Goal: Find contact information: Find contact information

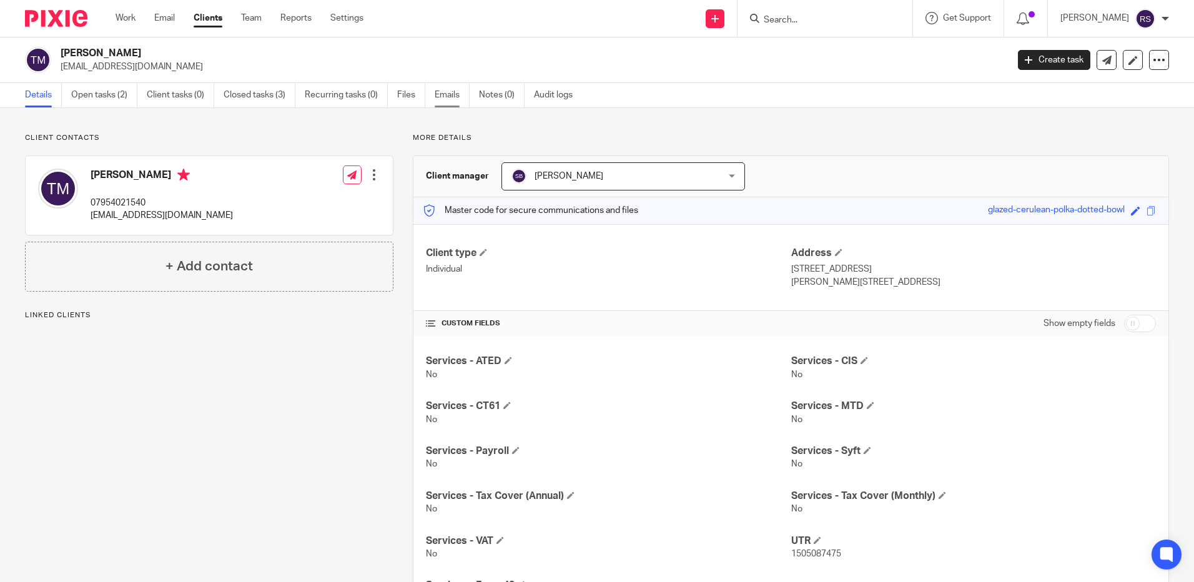
click at [445, 92] on link "Emails" at bounding box center [452, 95] width 35 height 24
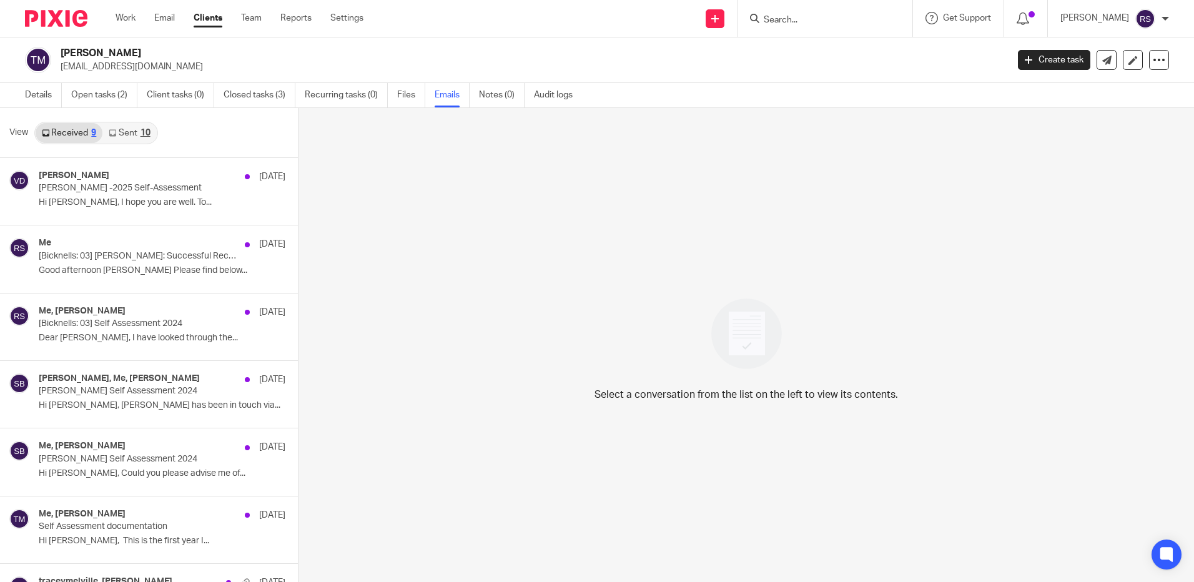
click at [130, 132] on link "Sent 10" at bounding box center [129, 133] width 54 height 20
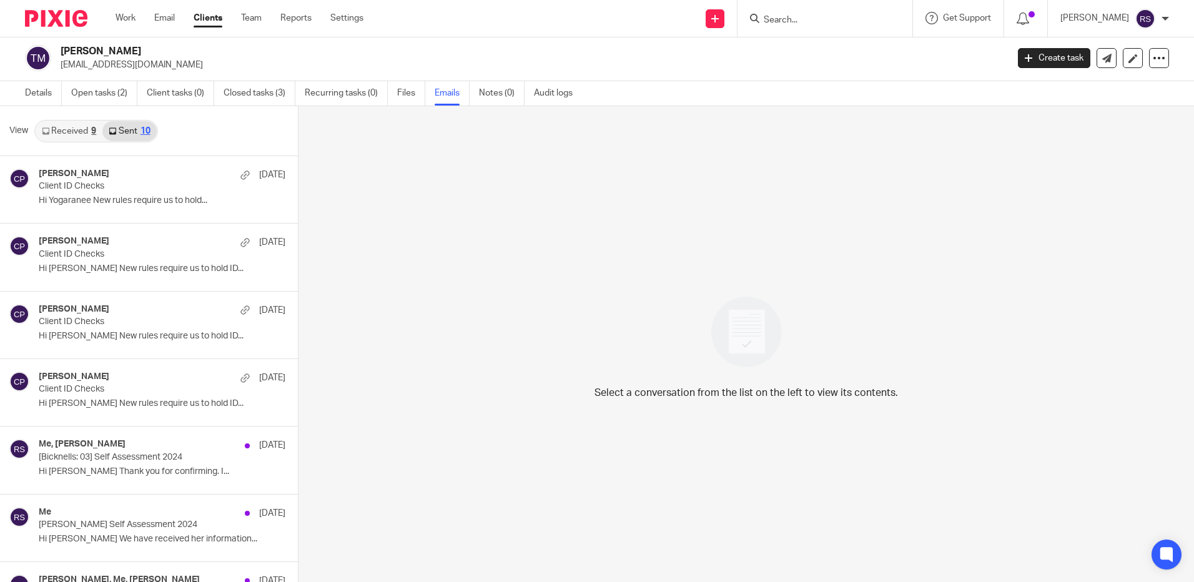
click at [68, 129] on link "Received 9" at bounding box center [69, 131] width 67 height 20
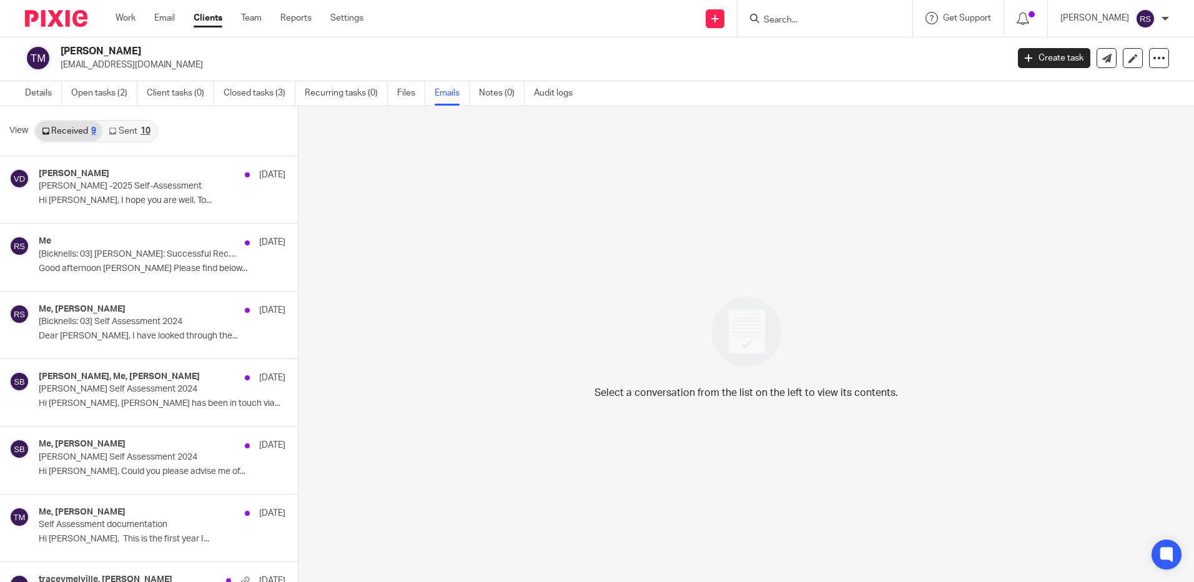
click at [794, 16] on input "Search" at bounding box center [818, 20] width 112 height 11
type input "daniel smi"
click at [883, 49] on link at bounding box center [876, 53] width 233 height 29
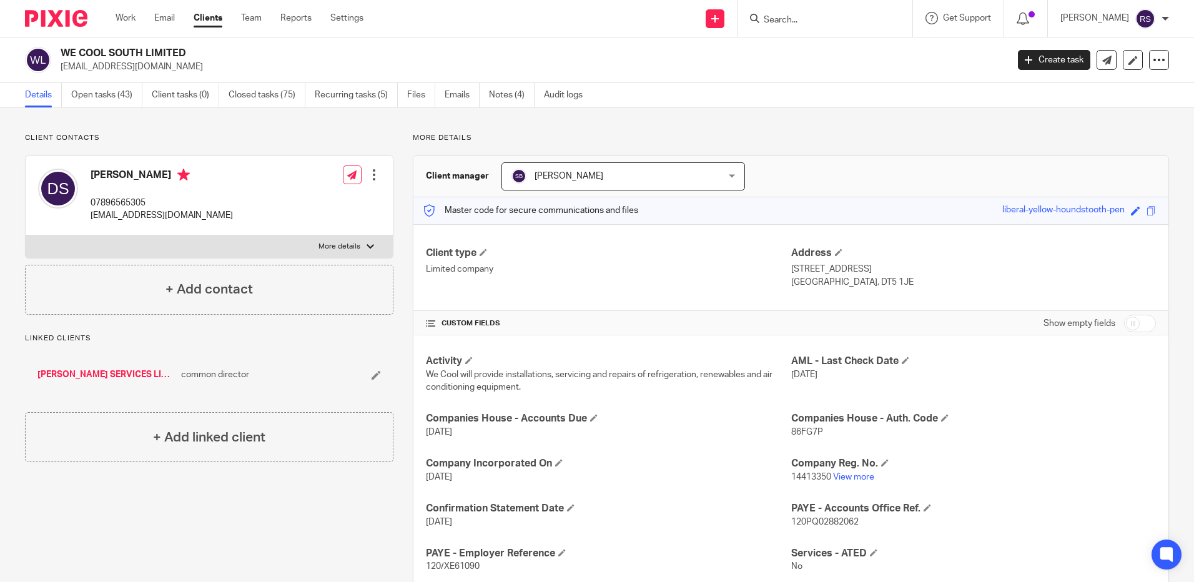
drag, startPoint x: 179, startPoint y: 66, endPoint x: 61, endPoint y: 70, distance: 118.1
click at [61, 70] on p "[EMAIL_ADDRESS][DOMAIN_NAME]" at bounding box center [530, 67] width 938 height 12
copy p "[EMAIL_ADDRESS][DOMAIN_NAME]"
click at [212, 72] on p "[EMAIL_ADDRESS][DOMAIN_NAME]" at bounding box center [530, 67] width 938 height 12
drag, startPoint x: 176, startPoint y: 72, endPoint x: 61, endPoint y: 71, distance: 115.5
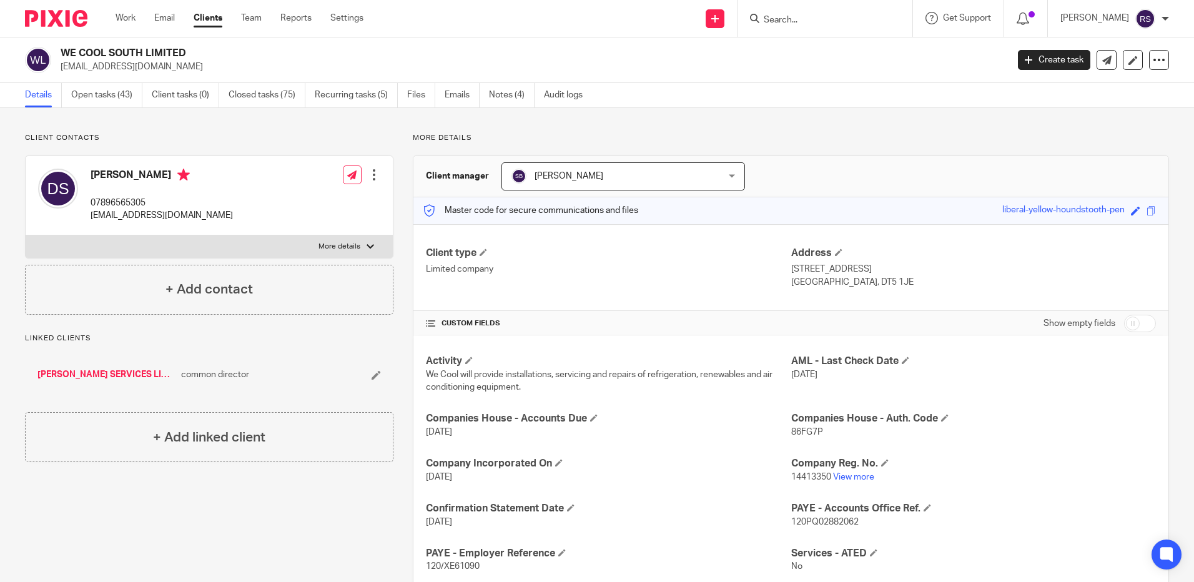
click at [61, 71] on p "[EMAIL_ADDRESS][DOMAIN_NAME]" at bounding box center [530, 67] width 938 height 12
click at [809, 26] on input "Search" at bounding box center [818, 20] width 112 height 11
click at [799, 22] on input "[PERSON_NAME]" at bounding box center [818, 20] width 112 height 11
drag, startPoint x: 812, startPoint y: 18, endPoint x: 739, endPoint y: 15, distance: 73.1
click at [739, 15] on div "[PERSON_NAME] [PERSON_NAME] [PERSON_NAME] e < [EMAIL_ADDRESS][DOMAIN_NAME] >" at bounding box center [824, 18] width 175 height 37
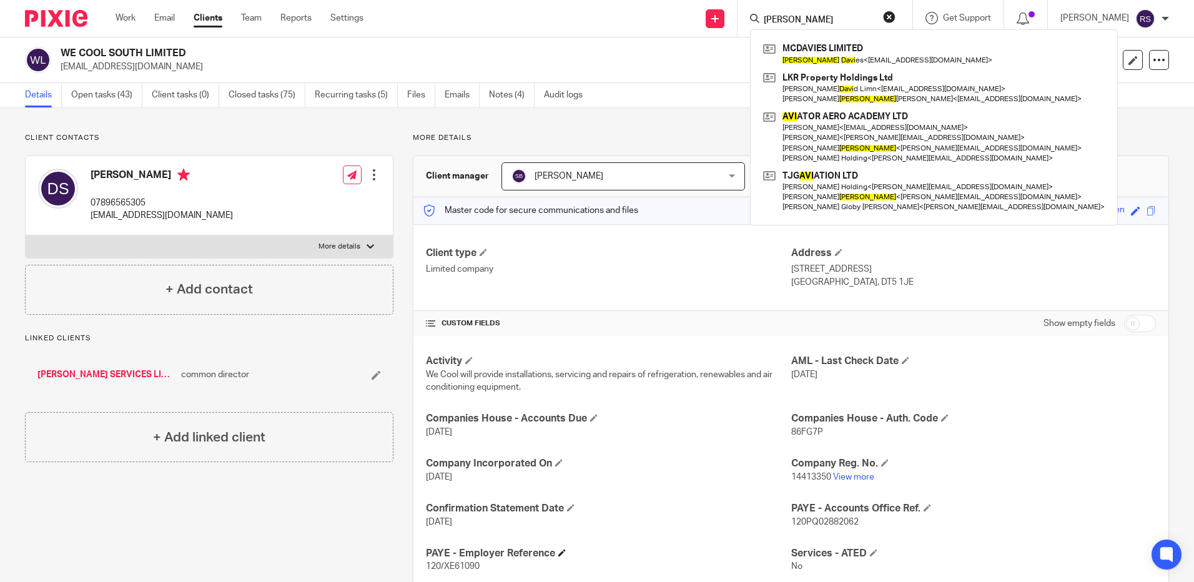
type input "[PERSON_NAME]"
